Goal: Task Accomplishment & Management: Use online tool/utility

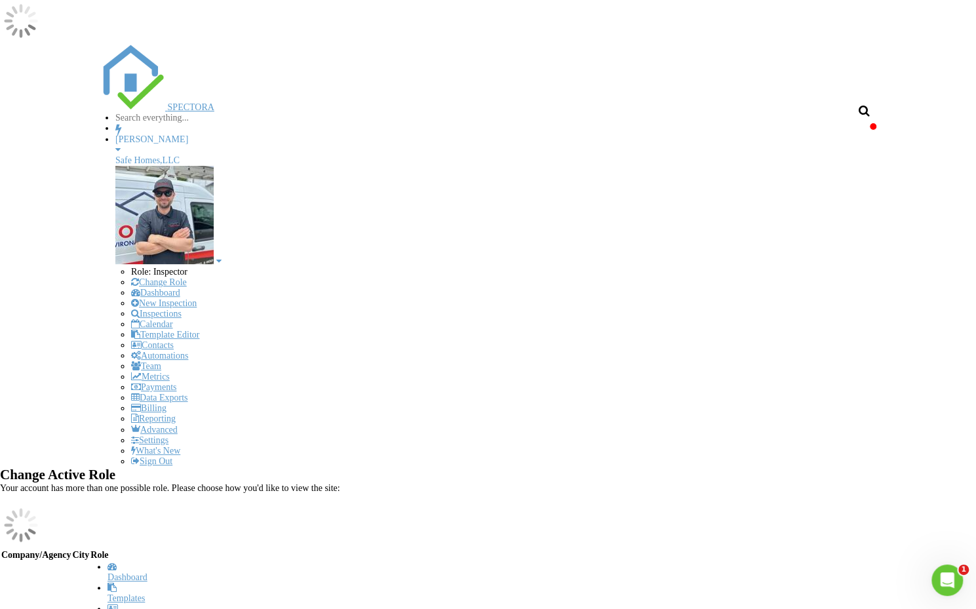
click at [226, 113] on input "text" at bounding box center [170, 118] width 111 height 10
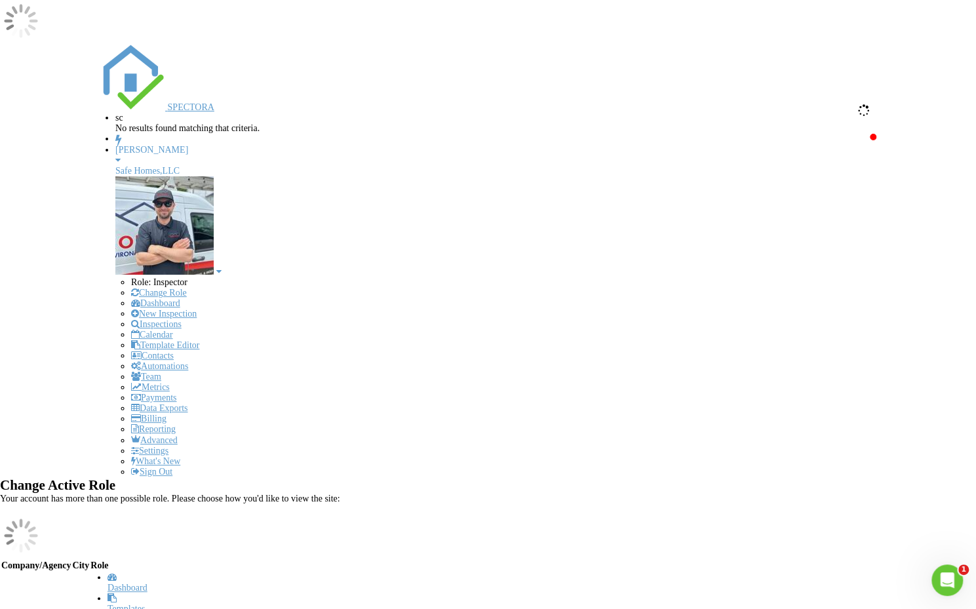
type input "s"
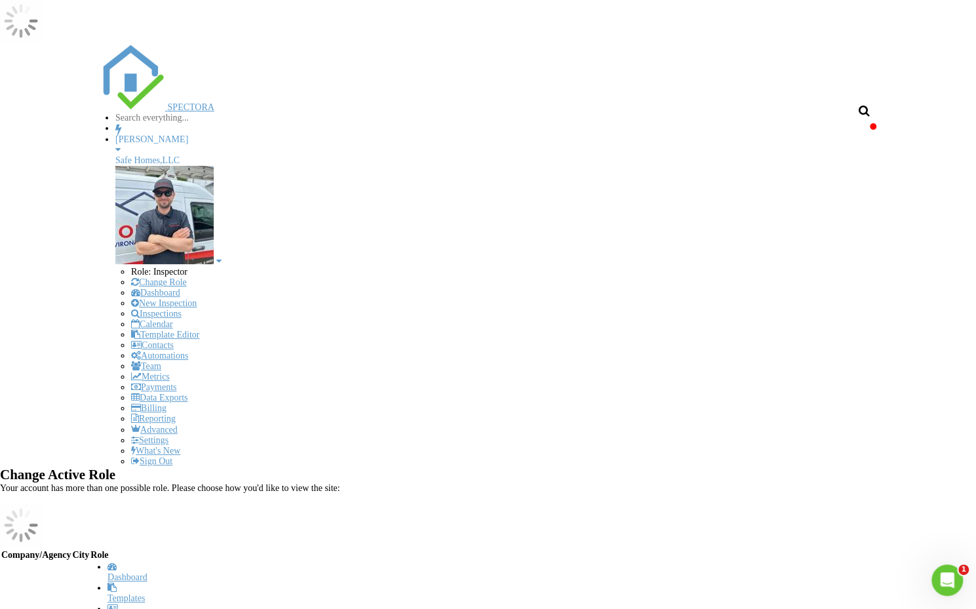
click at [668, 155] on div "Safe Homes,LLC" at bounding box center [495, 160] width 761 height 10
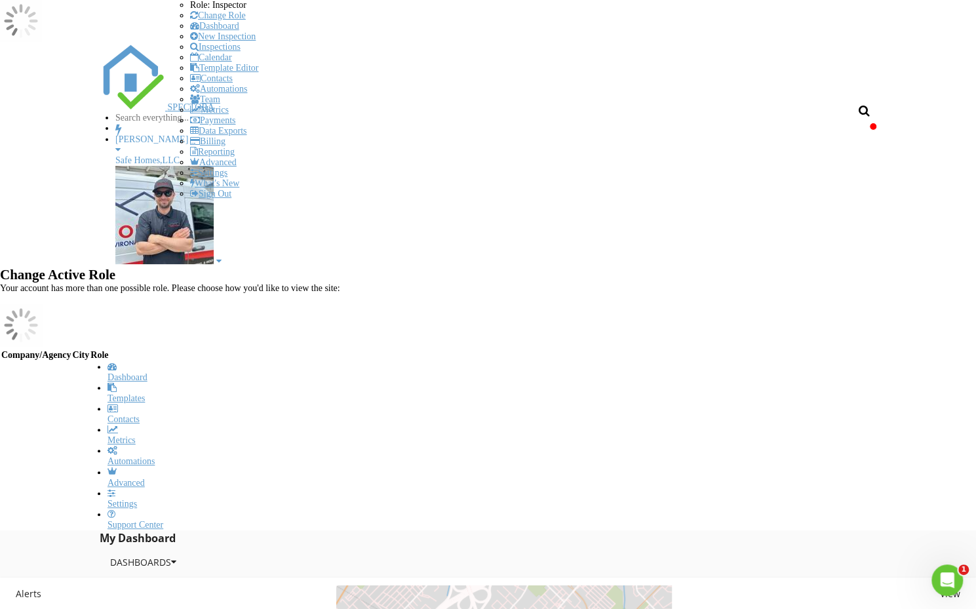
click at [232, 62] on link "Calendar" at bounding box center [211, 57] width 42 height 10
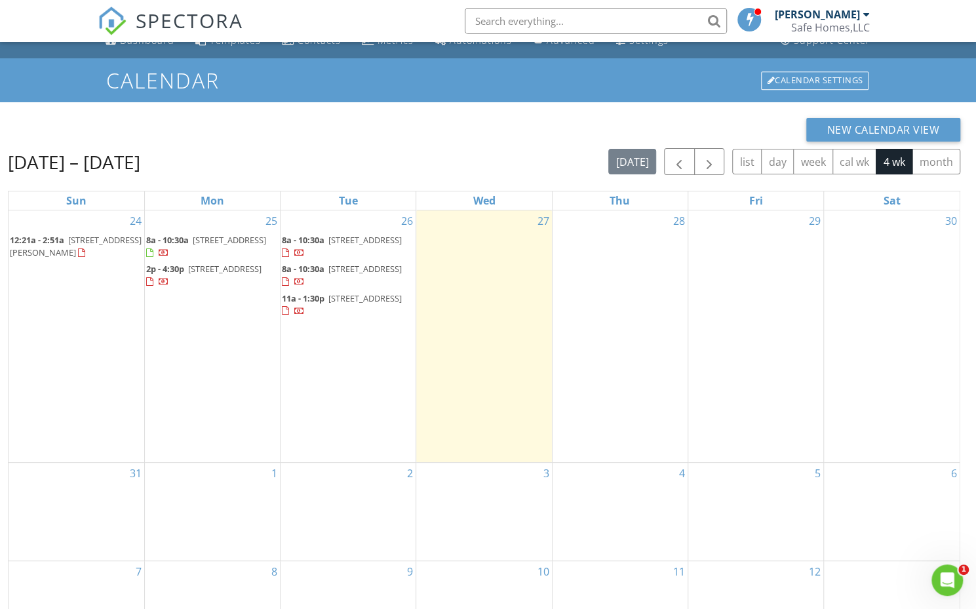
scroll to position [16, 0]
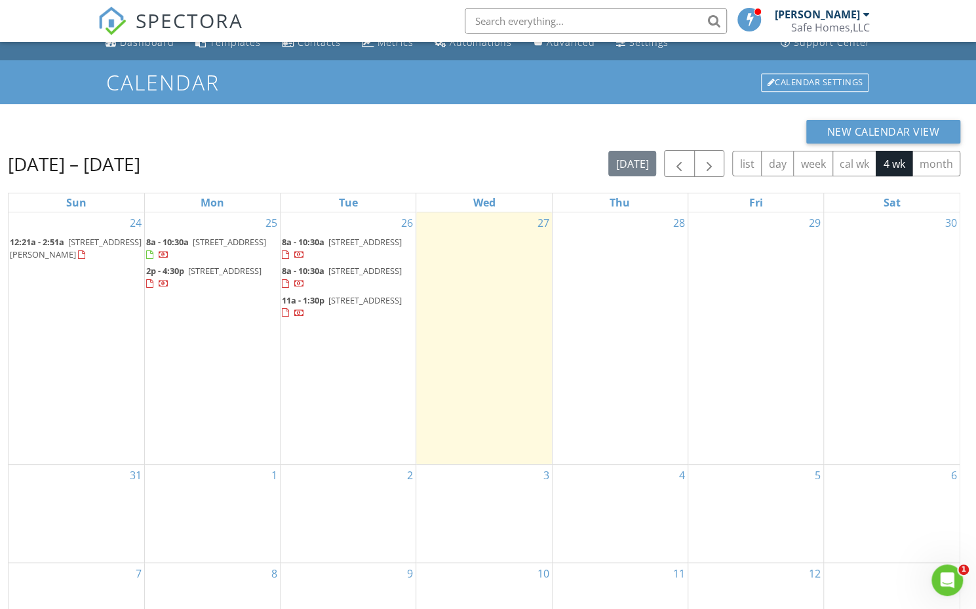
click at [472, 311] on div "27" at bounding box center [483, 338] width 135 height 252
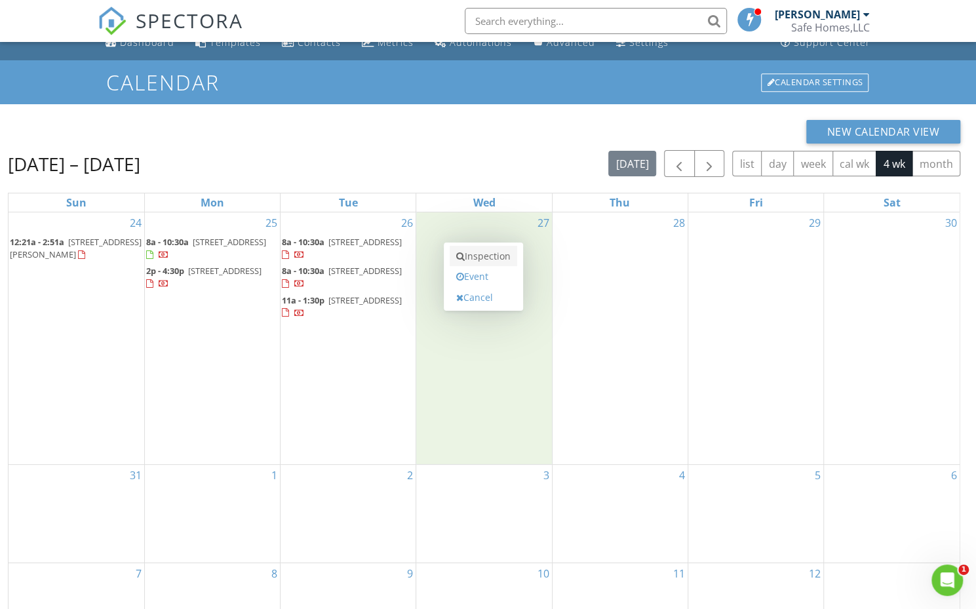
click at [505, 259] on link "Inspection" at bounding box center [483, 256] width 67 height 21
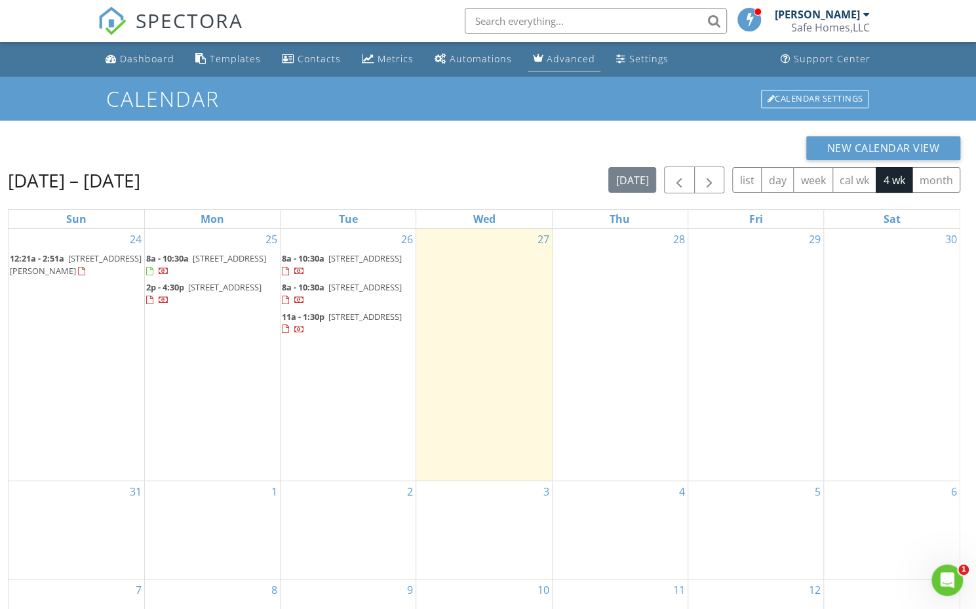
click at [575, 70] on link "Advanced" at bounding box center [564, 59] width 73 height 24
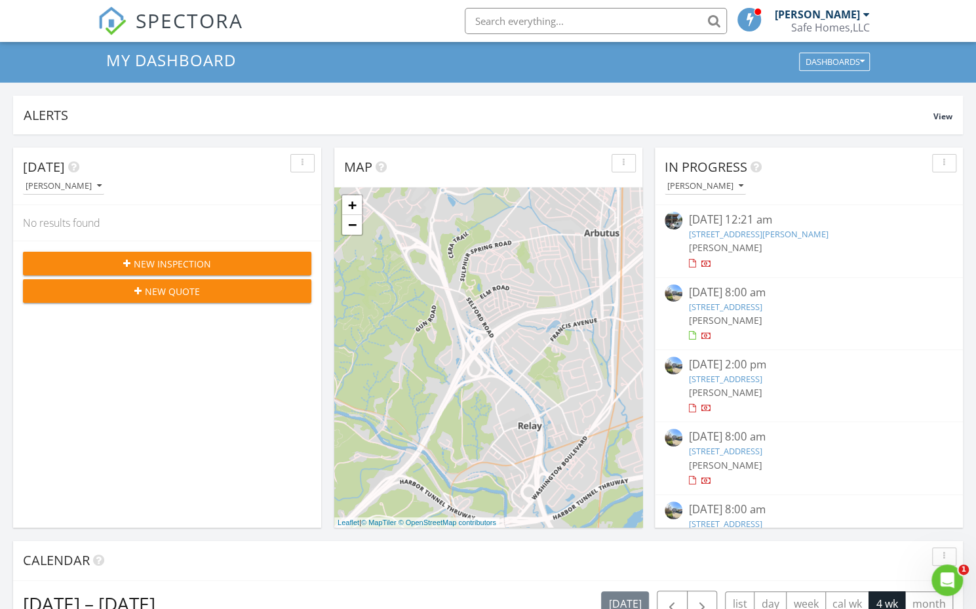
scroll to position [33, 0]
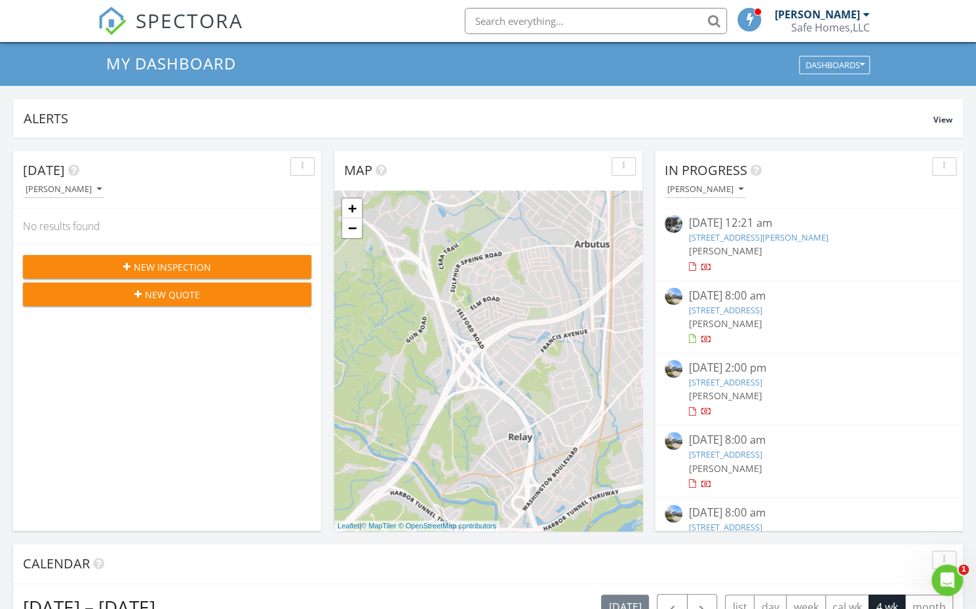
drag, startPoint x: 488, startPoint y: 315, endPoint x: 478, endPoint y: 326, distance: 14.9
click at [478, 326] on div "+ − Leaflet | © MapTiler © OpenStreetMap contributors" at bounding box center [488, 361] width 308 height 340
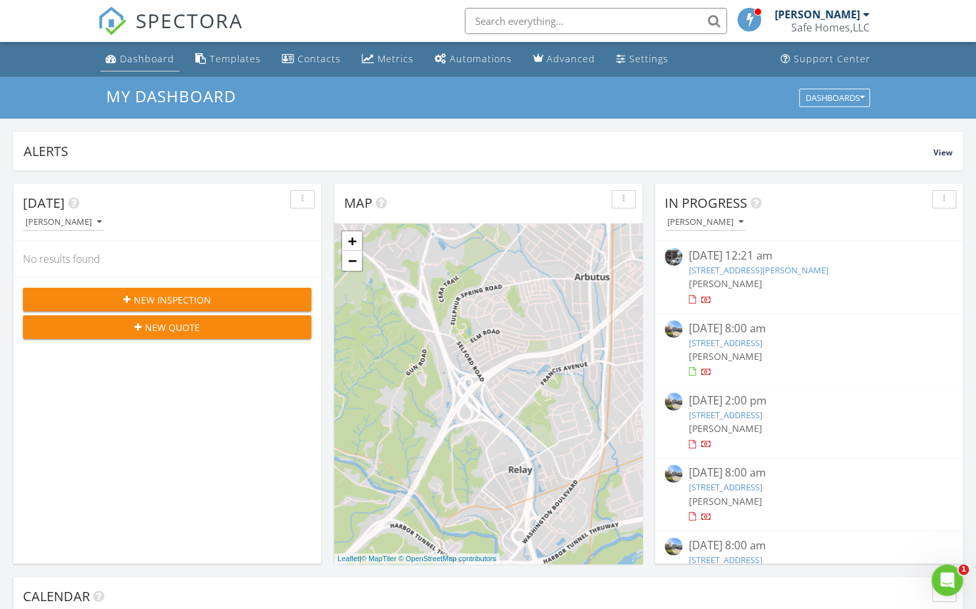
click at [143, 55] on div "Dashboard" at bounding box center [147, 58] width 54 height 12
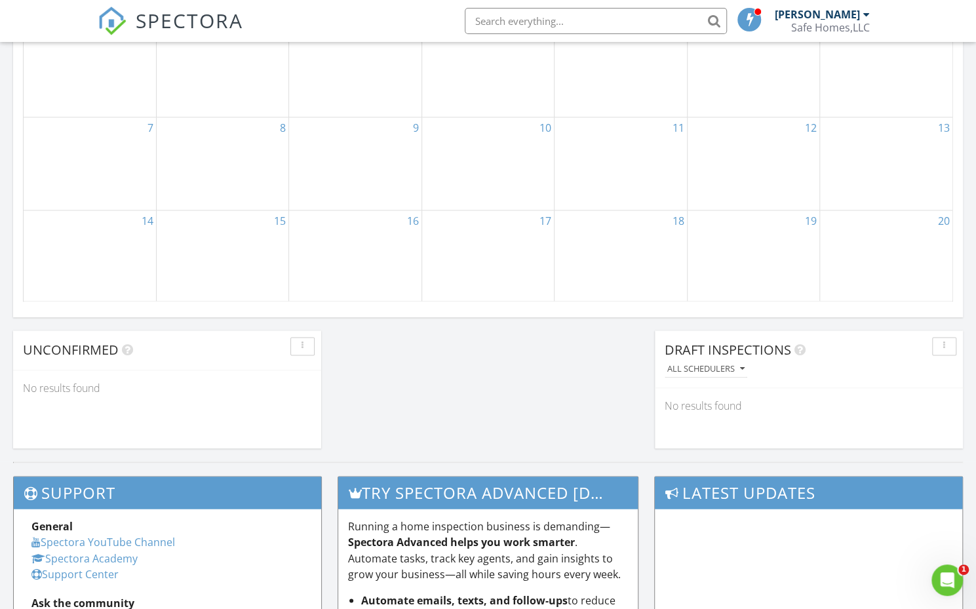
scroll to position [901, 0]
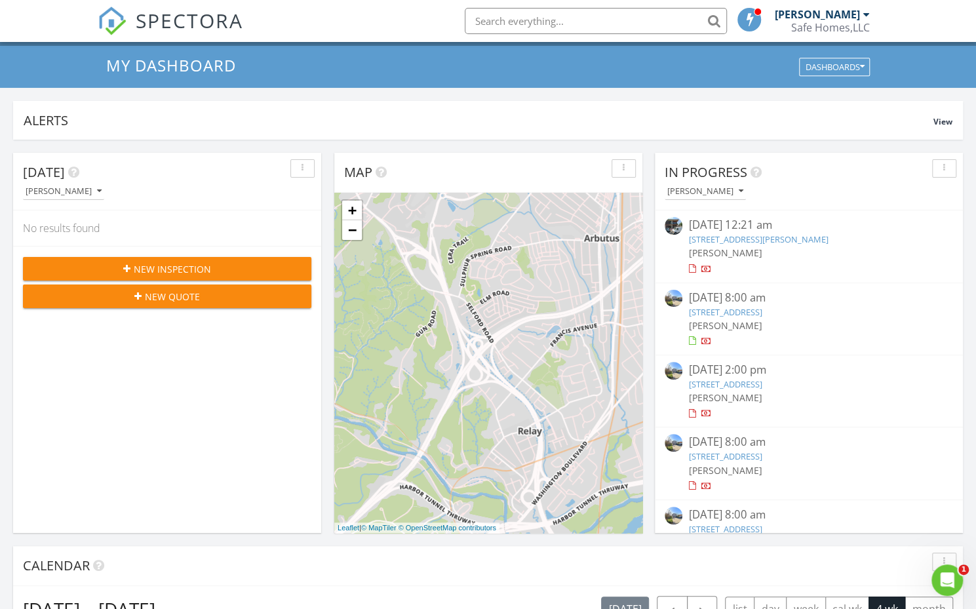
scroll to position [0, 0]
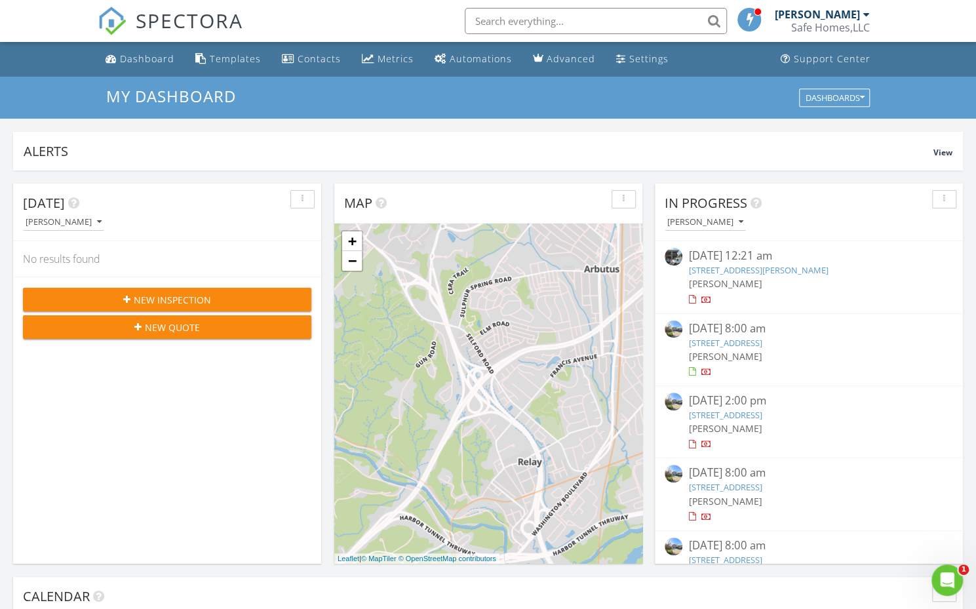
click at [813, 12] on div "[PERSON_NAME]" at bounding box center [817, 14] width 85 height 13
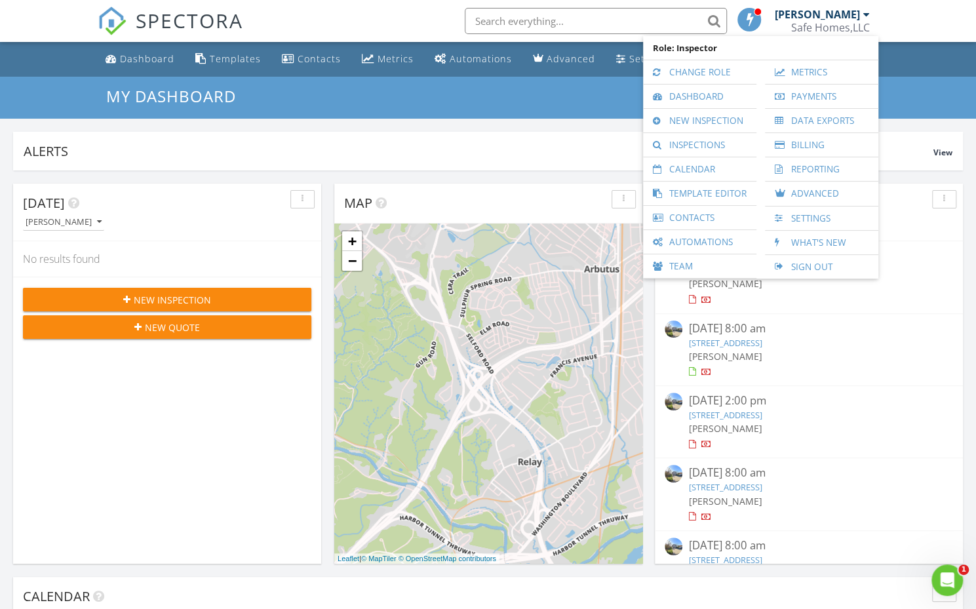
click at [920, 21] on nav "SPECTORA Brian Hensley Safe Homes,LLC Role: Inspector Change Role Dashboard New…" at bounding box center [488, 21] width 976 height 42
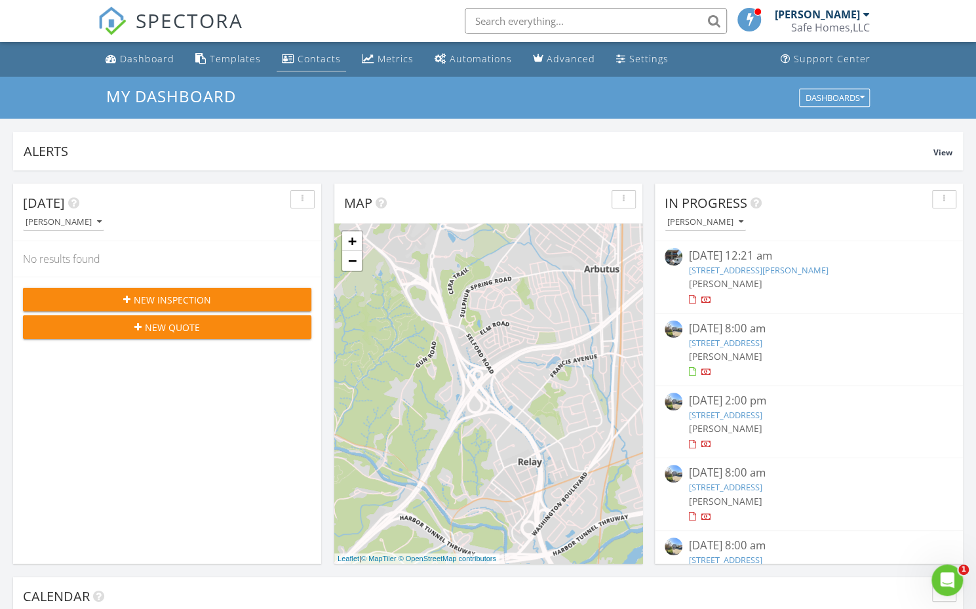
click at [316, 58] on div "Contacts" at bounding box center [319, 58] width 43 height 12
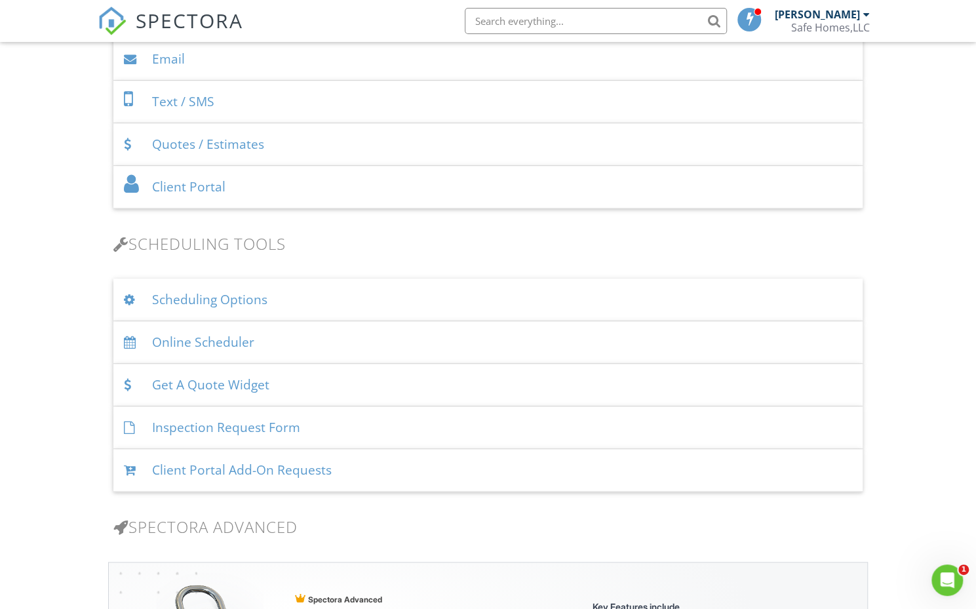
scroll to position [660, 0]
click at [345, 344] on div "Online Scheduler" at bounding box center [487, 341] width 749 height 43
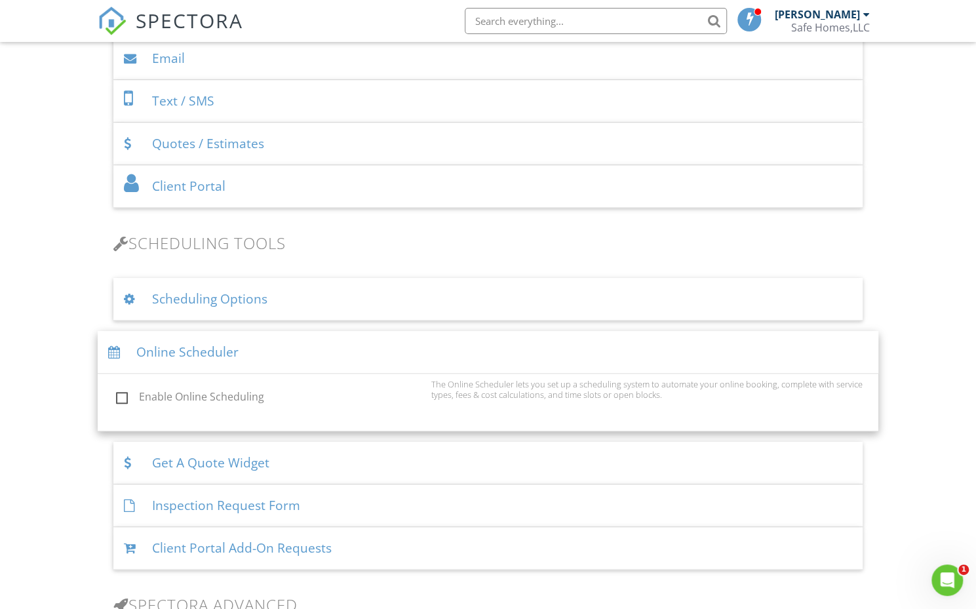
click at [883, 272] on div "Dashboard Templates Contacts Metrics Automations Advanced Settings Support Cent…" at bounding box center [488, 487] width 976 height 2210
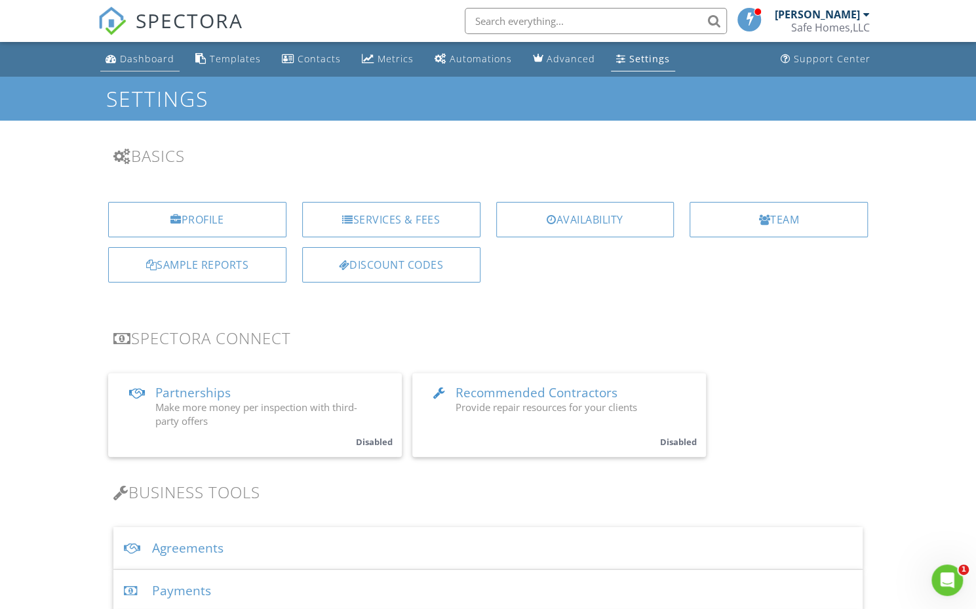
click at [159, 58] on div "Dashboard" at bounding box center [147, 58] width 54 height 12
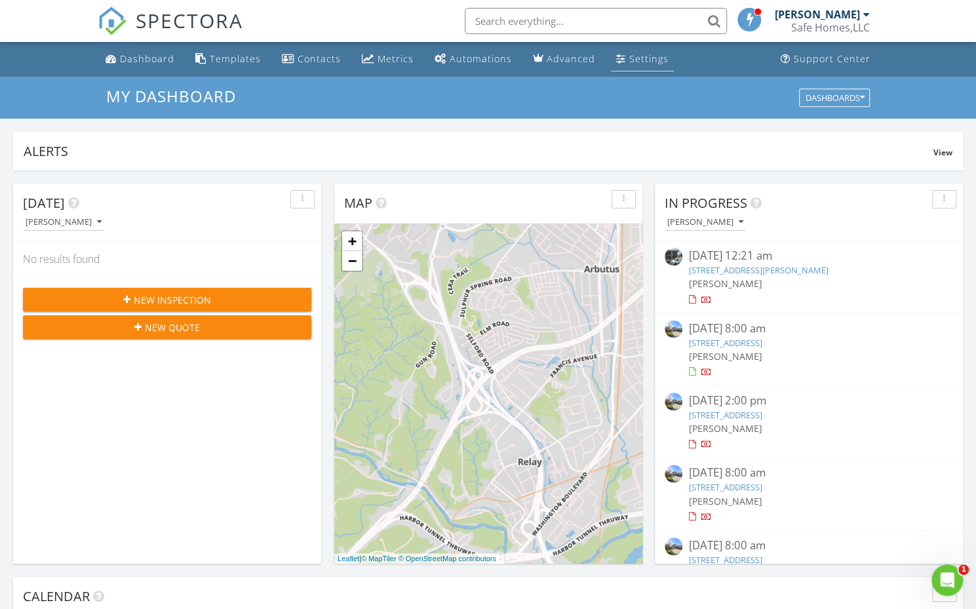
click at [617, 56] on div "Settings" at bounding box center [621, 58] width 10 height 10
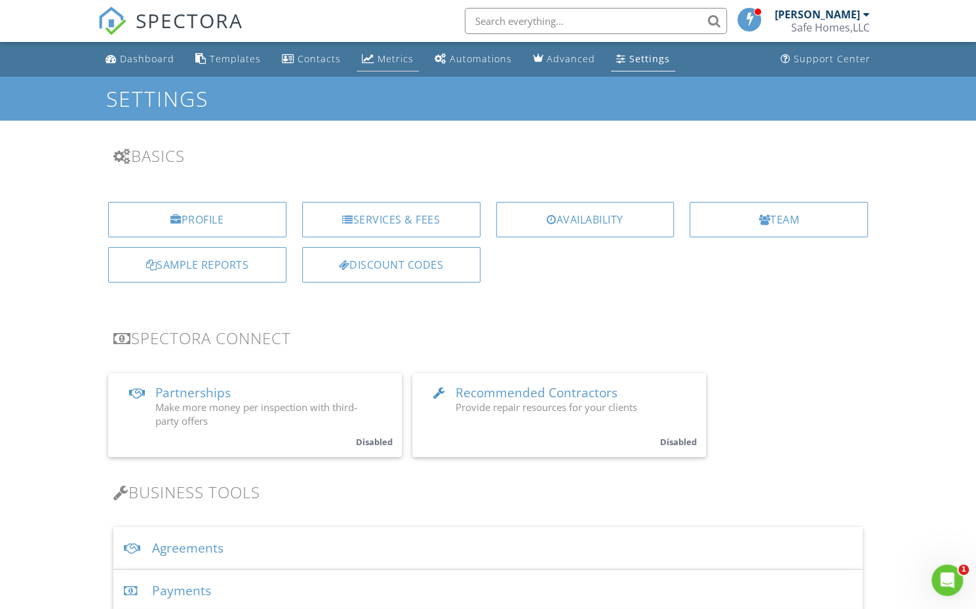
click at [381, 45] on li "Metrics" at bounding box center [387, 59] width 67 height 35
click at [381, 58] on div "Metrics" at bounding box center [395, 58] width 36 height 12
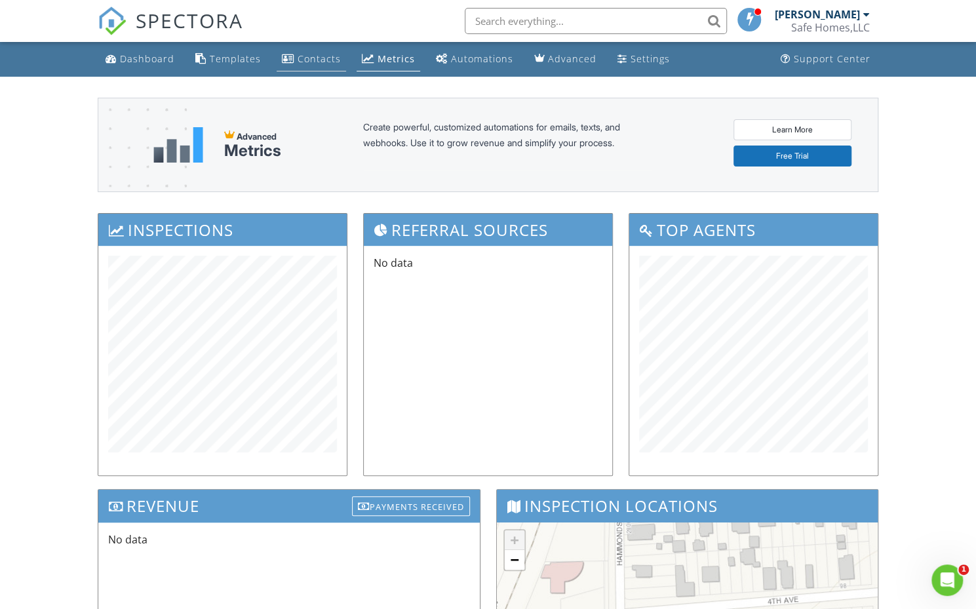
click at [328, 52] on div "Contacts" at bounding box center [319, 58] width 43 height 12
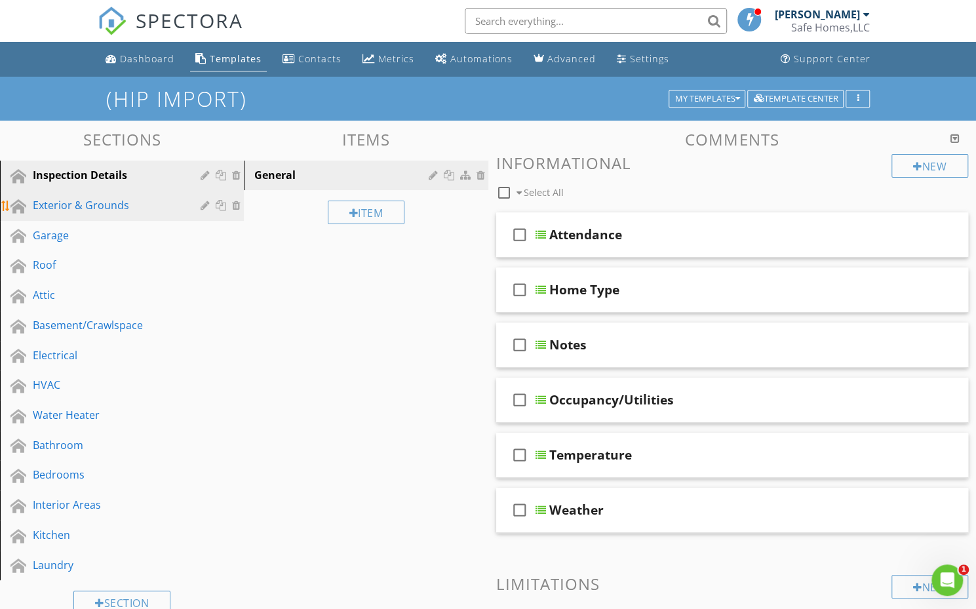
click at [142, 204] on div "Exterior & Grounds" at bounding box center [107, 205] width 149 height 16
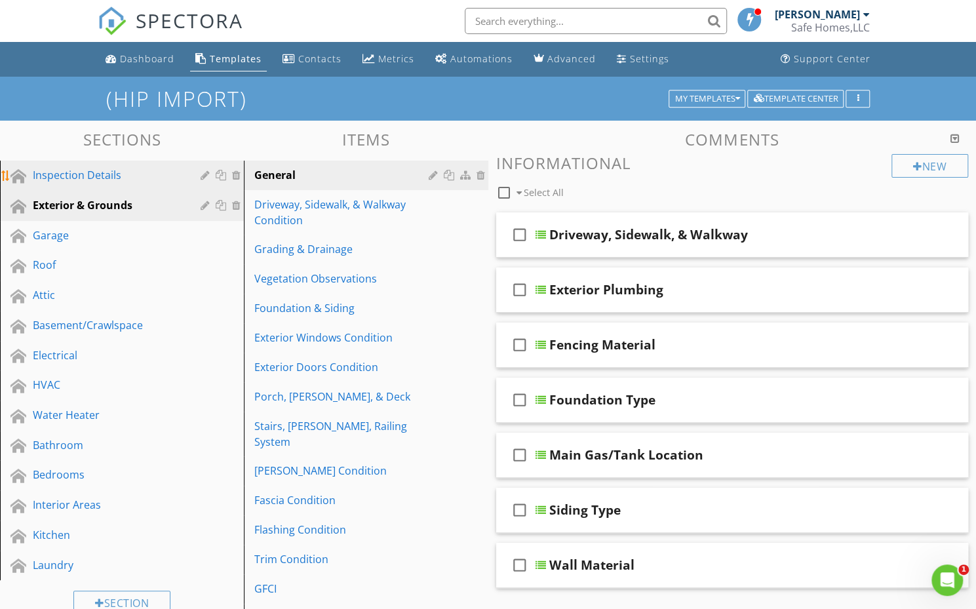
click at [137, 175] on div "Inspection Details" at bounding box center [107, 175] width 149 height 16
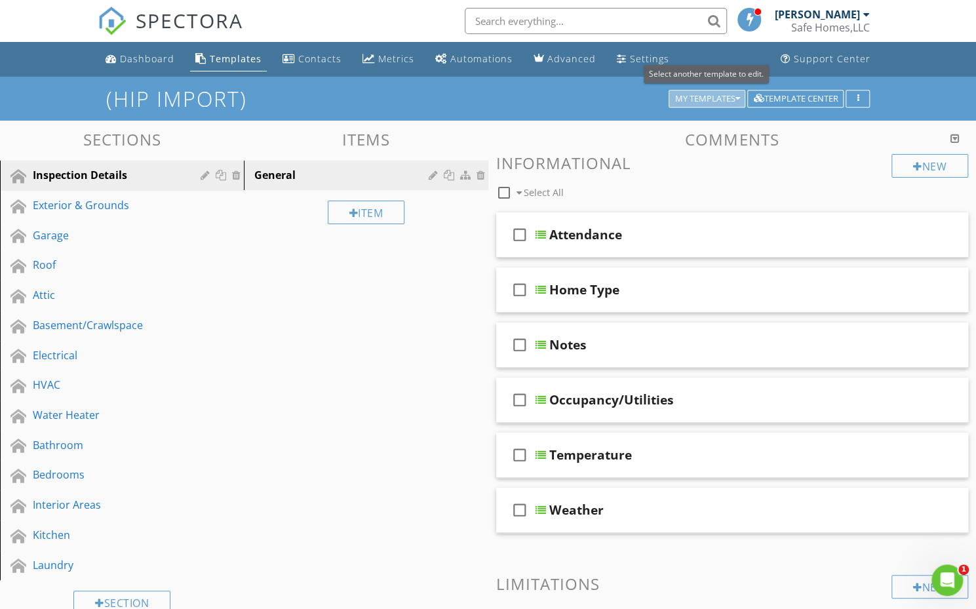
click at [706, 106] on button "My Templates" at bounding box center [706, 99] width 77 height 18
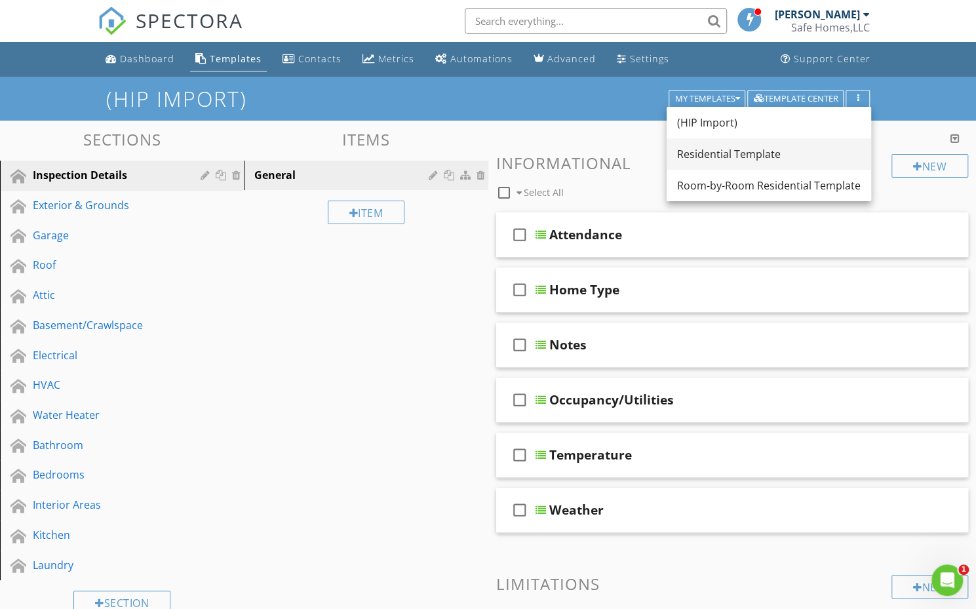
click at [708, 156] on div "Residential Template" at bounding box center [768, 154] width 183 height 16
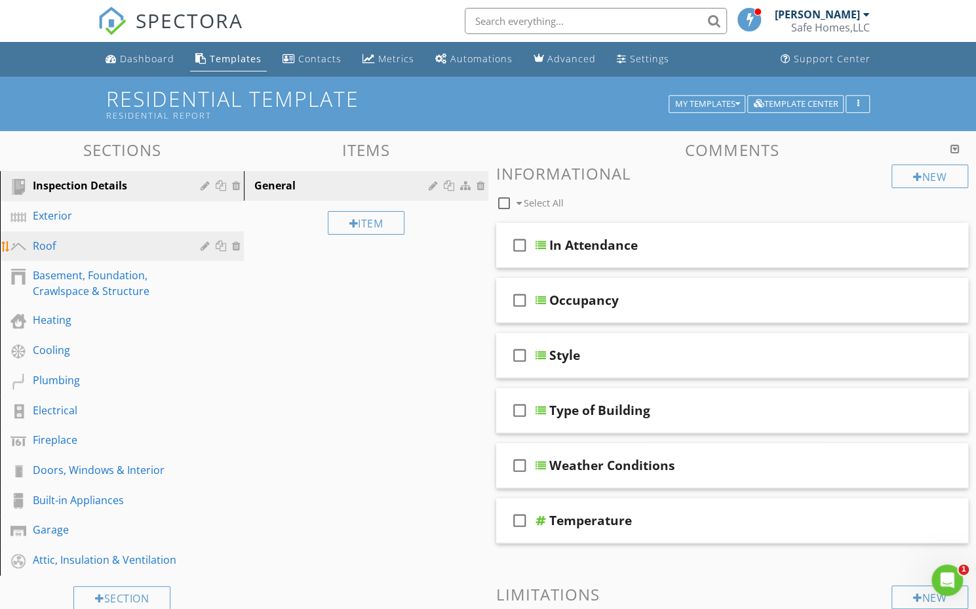
click at [119, 235] on link "Roof" at bounding box center [124, 246] width 240 height 30
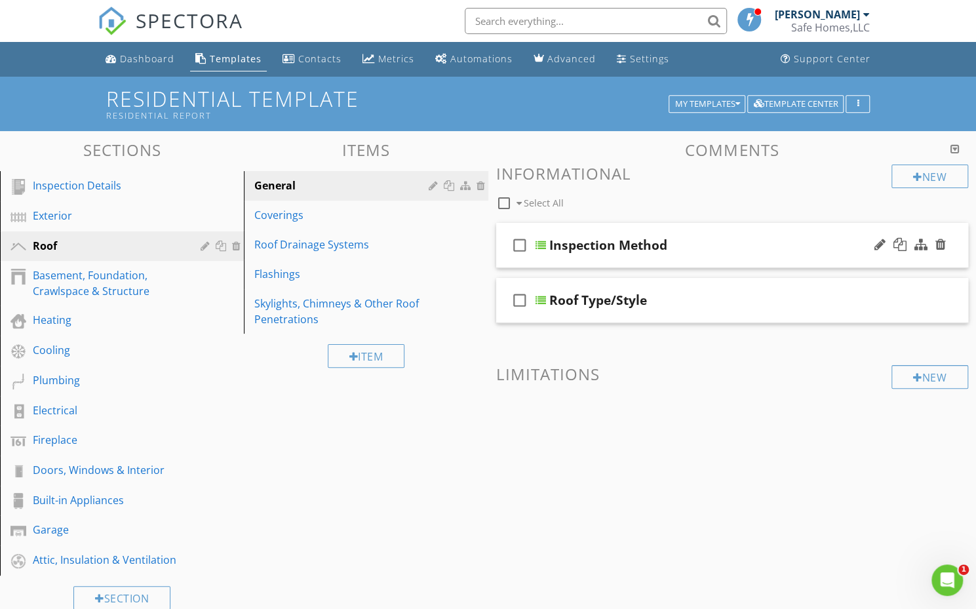
click at [678, 250] on div "Inspection Method" at bounding box center [716, 245] width 334 height 16
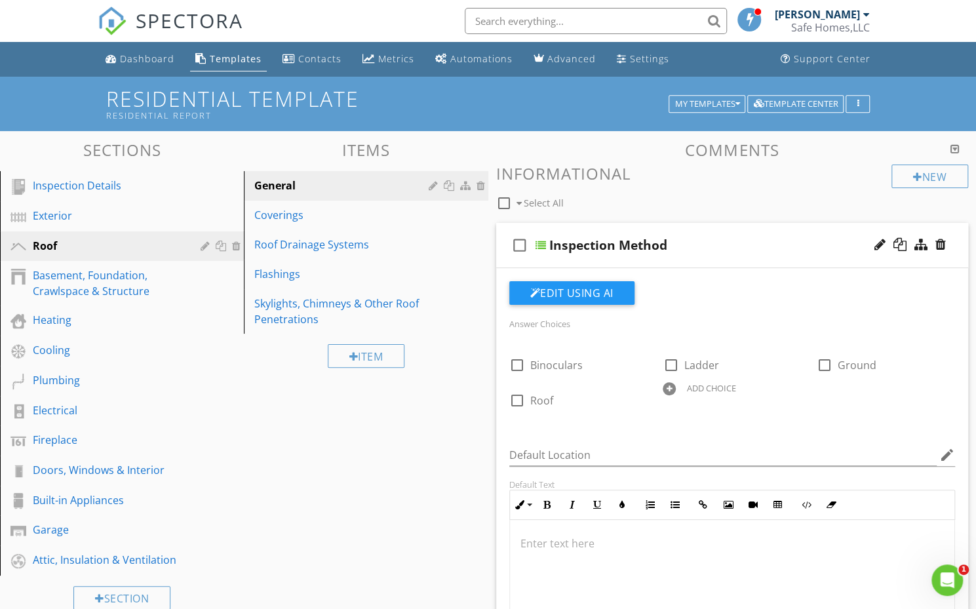
click at [705, 249] on div "Inspection Method" at bounding box center [716, 245] width 334 height 16
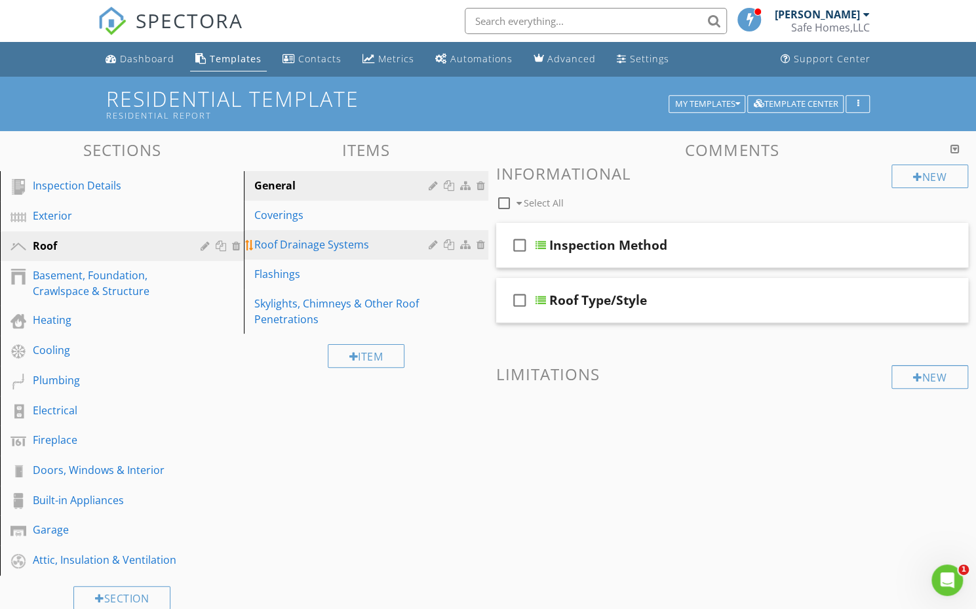
click at [381, 237] on div "Roof Drainage Systems" at bounding box center [343, 245] width 178 height 16
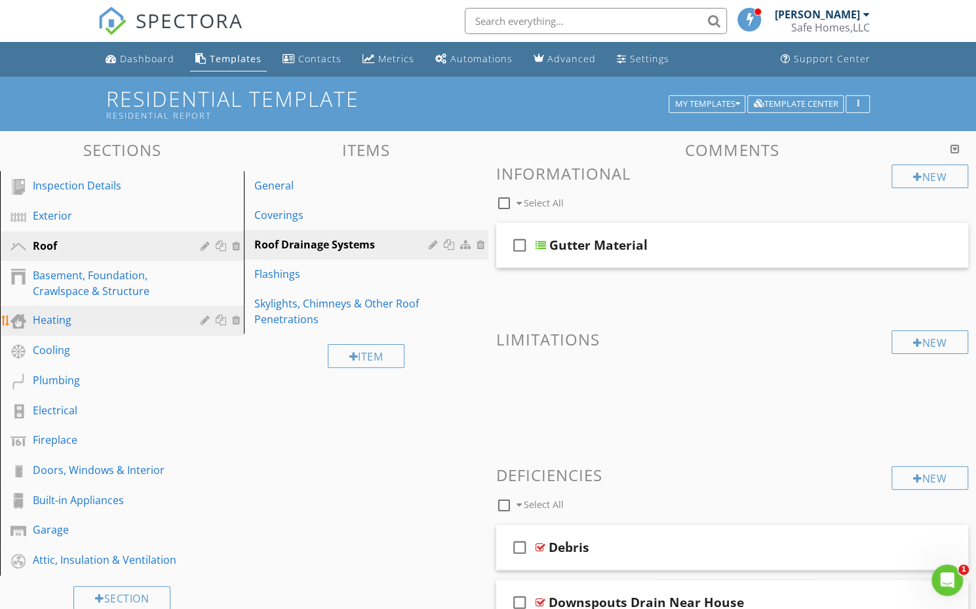
click at [106, 311] on link "Heating" at bounding box center [124, 320] width 240 height 30
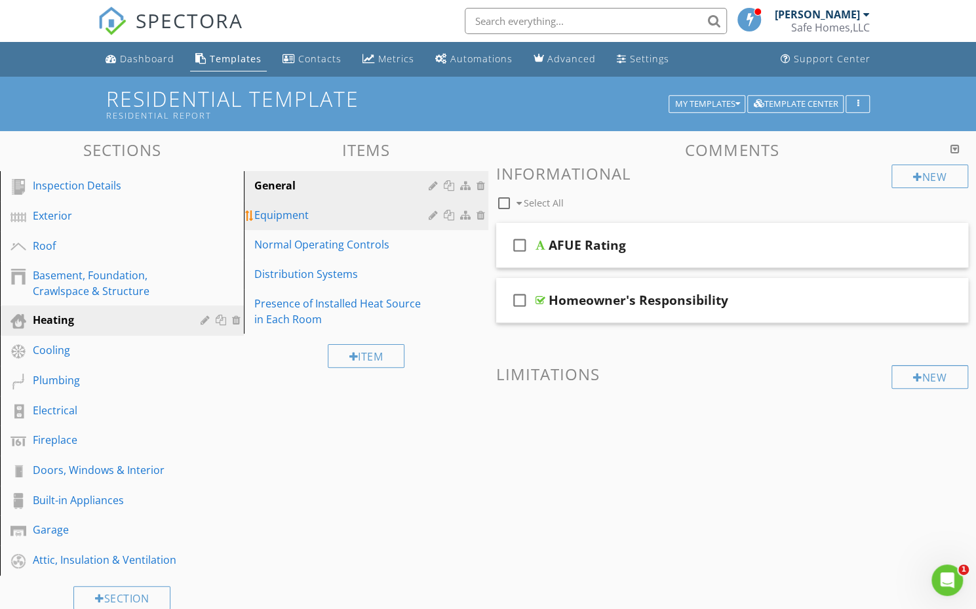
click at [328, 211] on div "Equipment" at bounding box center [343, 215] width 178 height 16
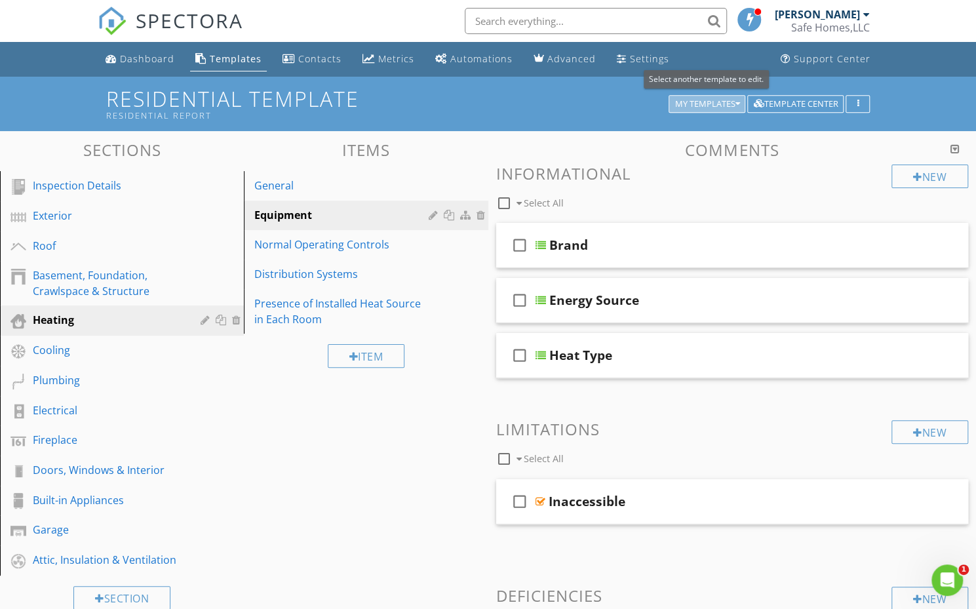
click at [680, 104] on div "My Templates" at bounding box center [706, 104] width 65 height 9
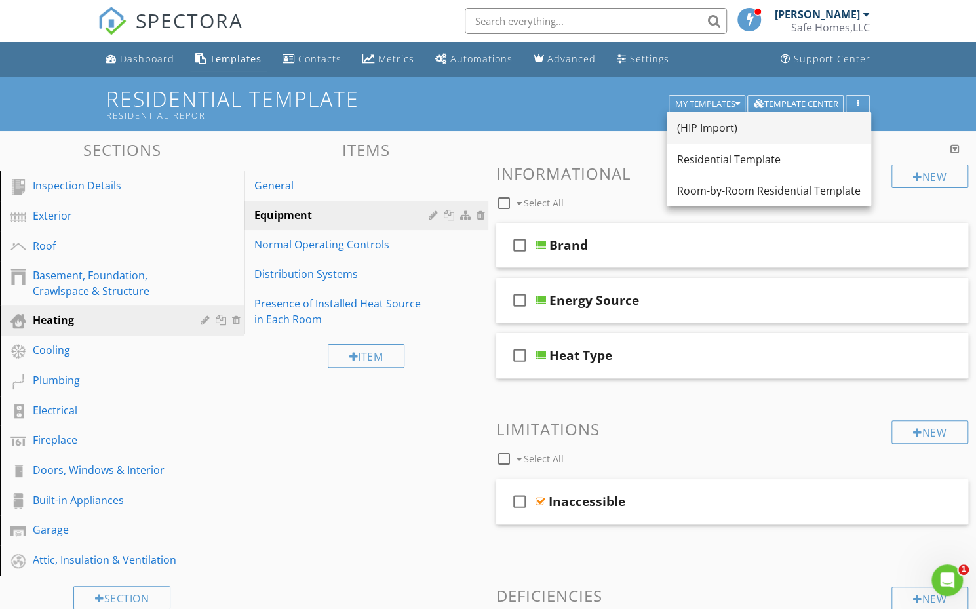
click at [704, 137] on link "(HIP Import)" at bounding box center [768, 127] width 204 height 31
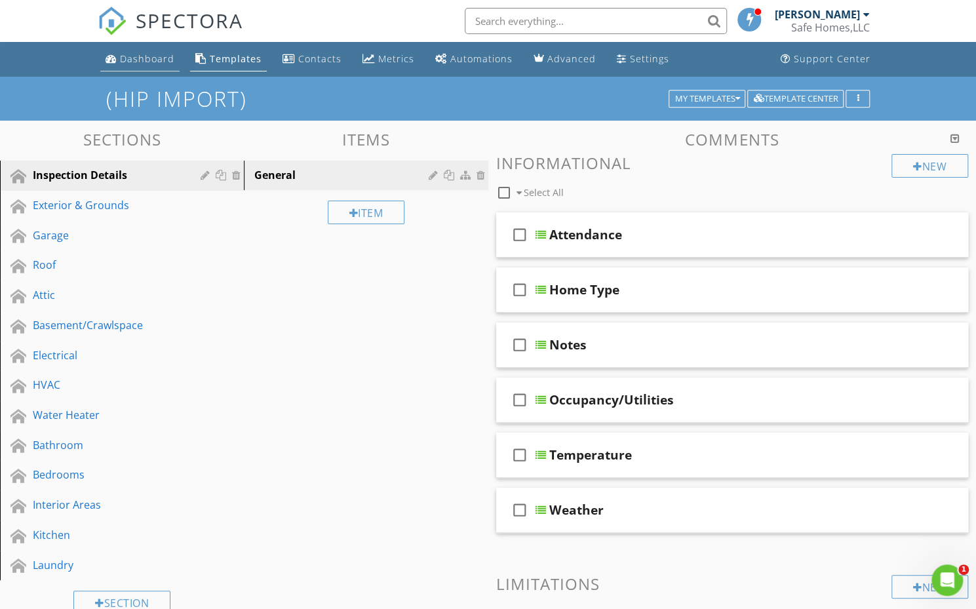
click at [155, 55] on div "Dashboard" at bounding box center [147, 58] width 54 height 12
